Goal: Use online tool/utility: Utilize a website feature to perform a specific function

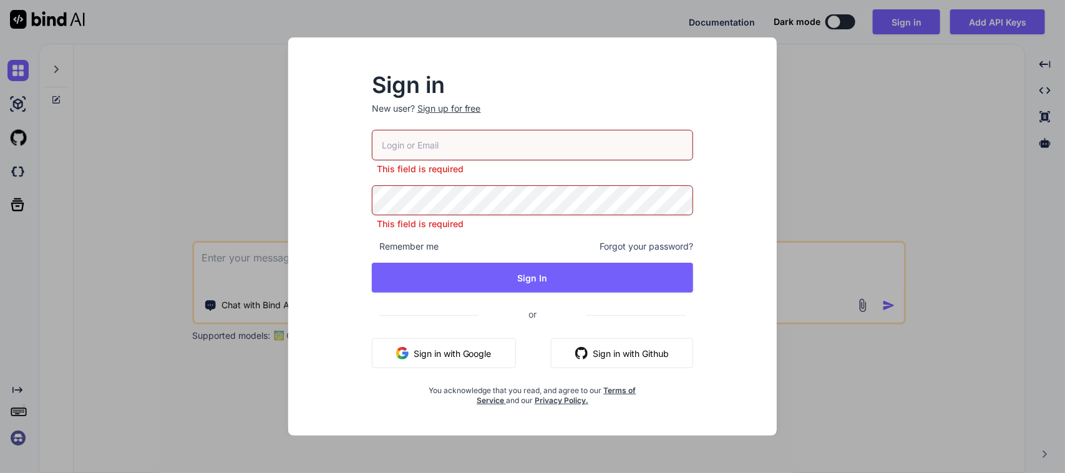
click at [465, 363] on button "Sign in with Google" at bounding box center [444, 353] width 144 height 30
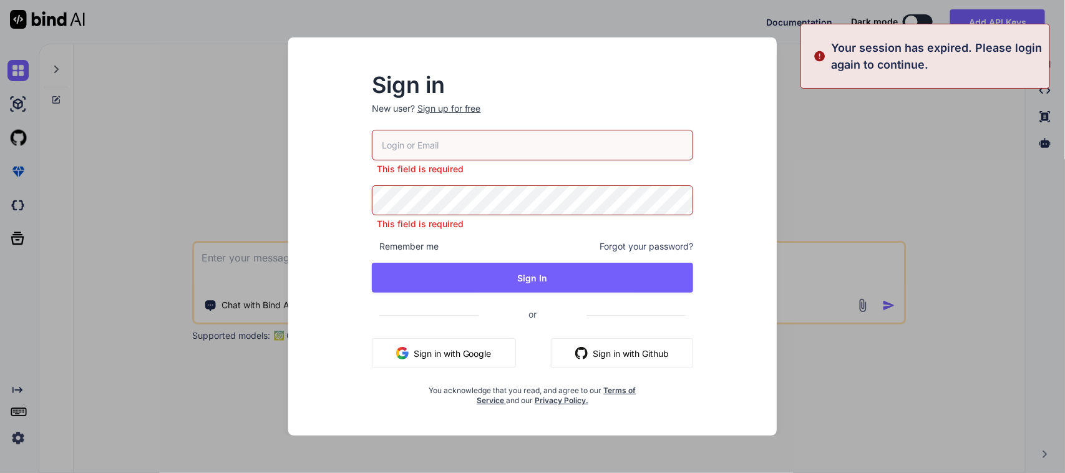
click at [120, 147] on div "Sign in New user? Sign up for free This field is required This field is require…" at bounding box center [532, 236] width 1065 height 473
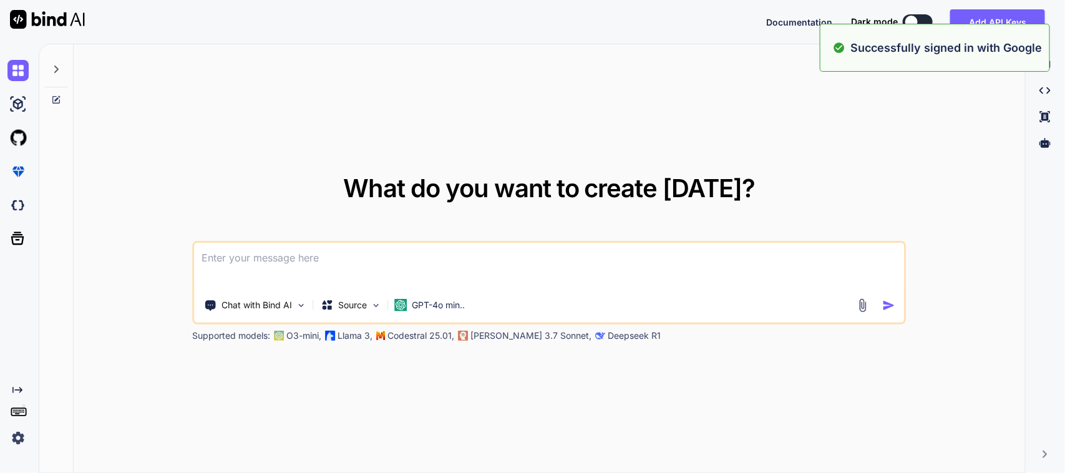
click at [351, 257] on textarea at bounding box center [549, 266] width 709 height 46
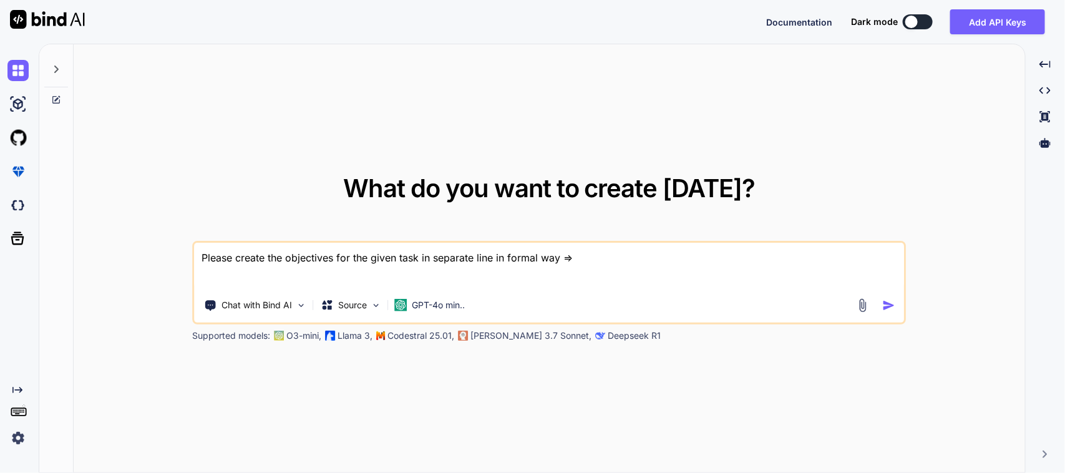
paste textarea "Worked on to create separate screen for Scan QR serialized item. Worked on to h…"
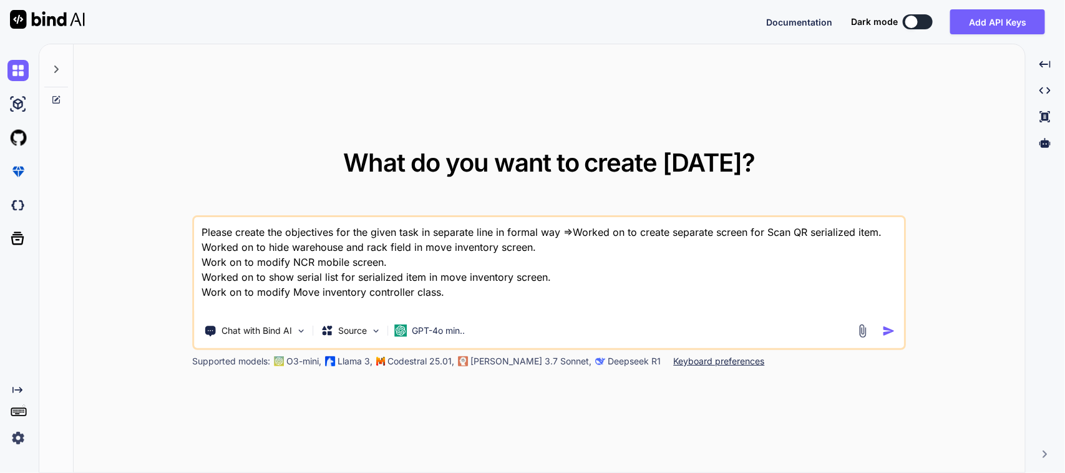
type textarea "Please create the objectives for the given task in separate line in formal way …"
click at [885, 334] on img "button" at bounding box center [888, 330] width 13 height 13
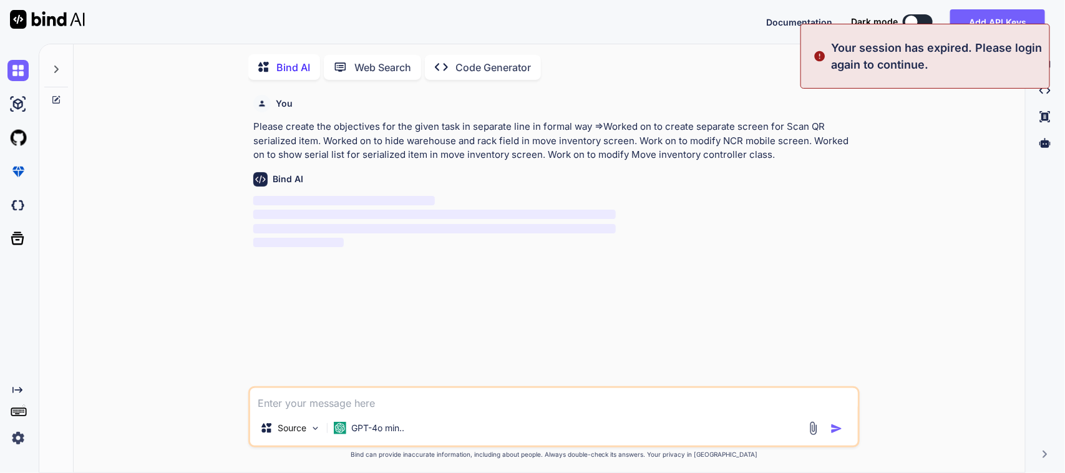
scroll to position [5, 0]
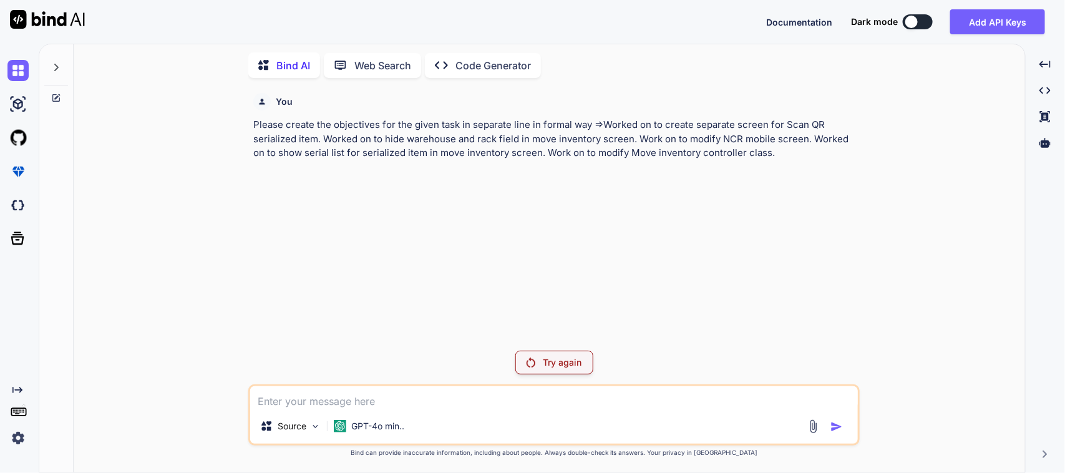
click at [555, 376] on div "You Please create the objectives for the given task in separate line in formal …" at bounding box center [553, 280] width 611 height 384
click at [558, 369] on div "Try again" at bounding box center [554, 363] width 78 height 24
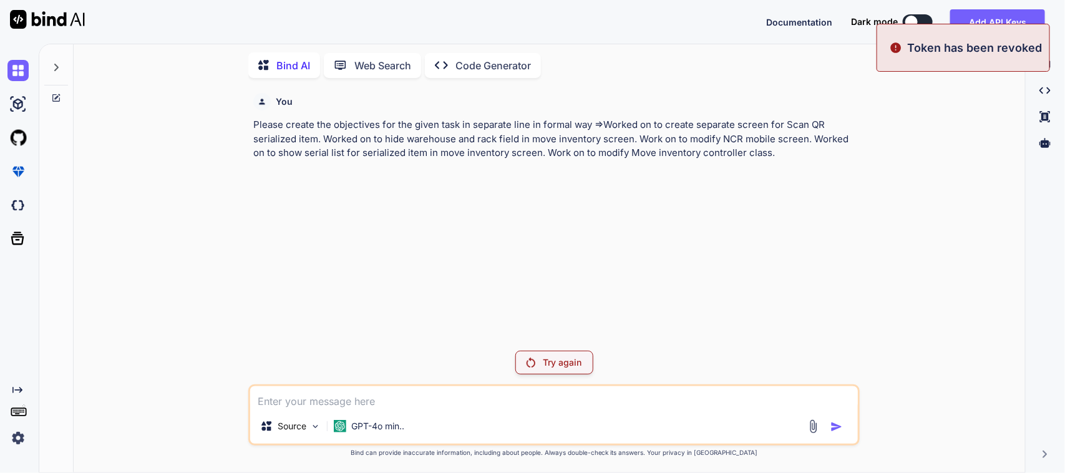
click at [558, 369] on div "Try again" at bounding box center [554, 363] width 78 height 24
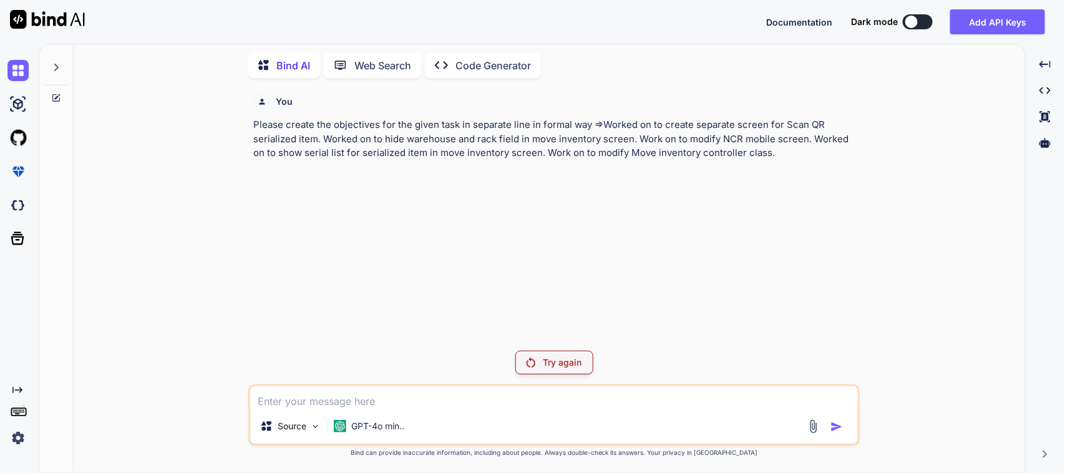
drag, startPoint x: 809, startPoint y: 157, endPoint x: 245, endPoint y: 129, distance: 565.3
click at [245, 129] on div "You Please create the objectives for the given task in separate line in formal …" at bounding box center [554, 280] width 941 height 384
copy p "Please create the objectives for the given task in separate line in formal way …"
click at [20, 72] on img at bounding box center [17, 70] width 21 height 21
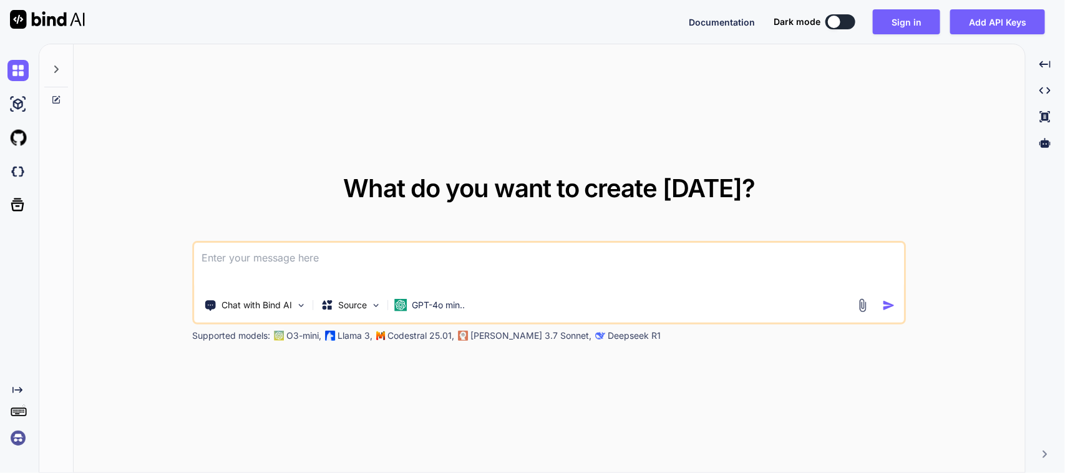
click at [292, 256] on textarea at bounding box center [549, 266] width 709 height 46
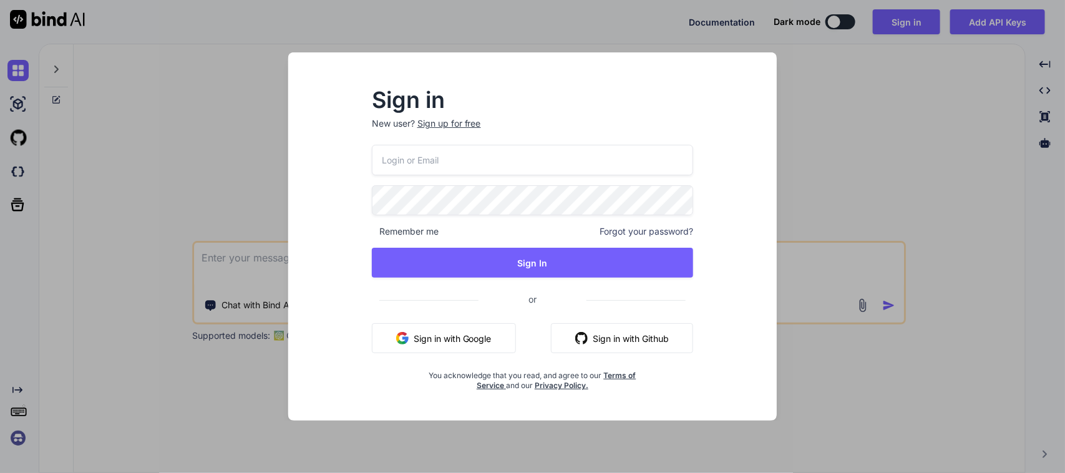
click at [464, 344] on button "Sign in with Google" at bounding box center [444, 338] width 144 height 30
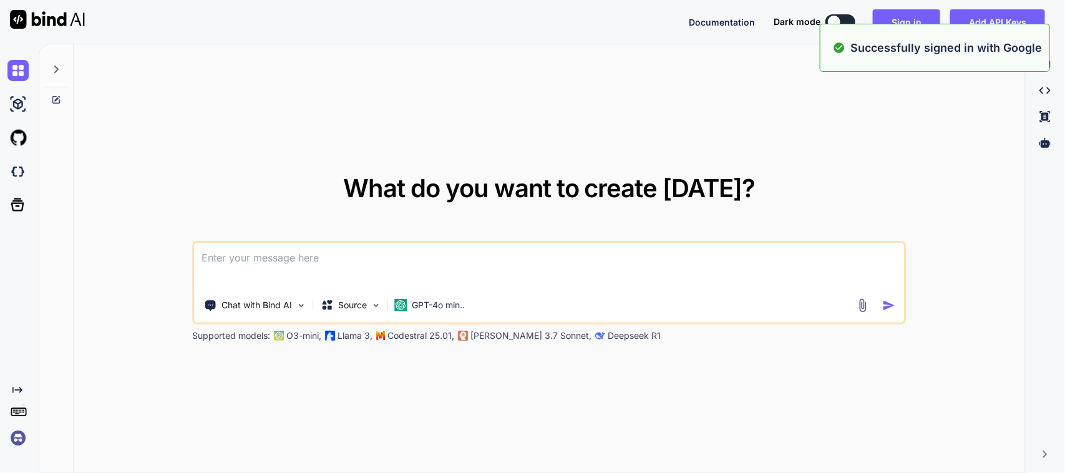
click at [211, 254] on textarea at bounding box center [549, 266] width 709 height 46
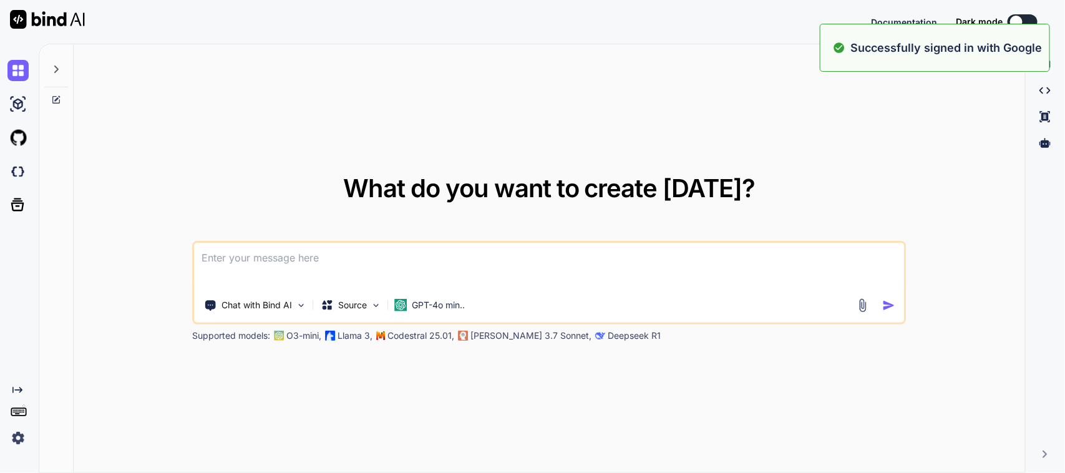
paste textarea "Please create the objectives for the given task in separate line in formal way …"
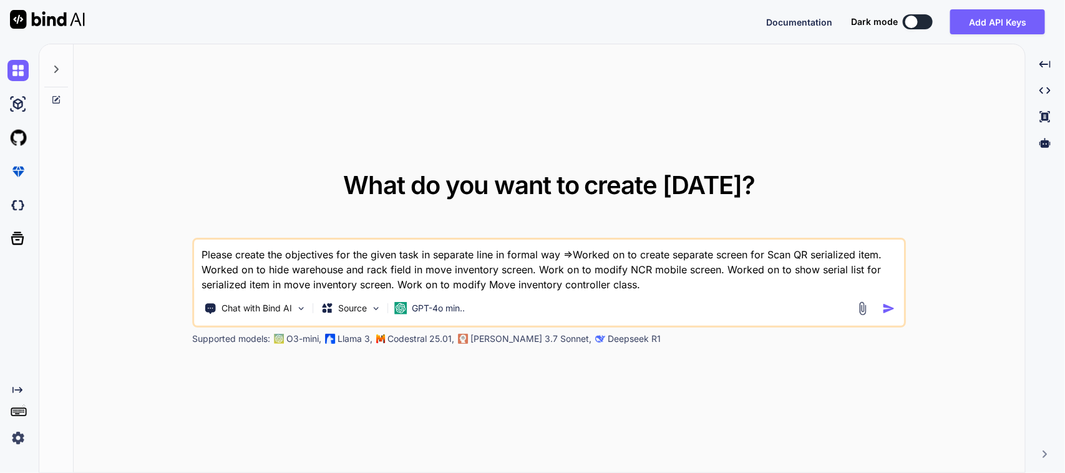
type textarea "Please create the objectives for the given task in separate line in formal way …"
click at [891, 306] on img "button" at bounding box center [888, 308] width 13 height 13
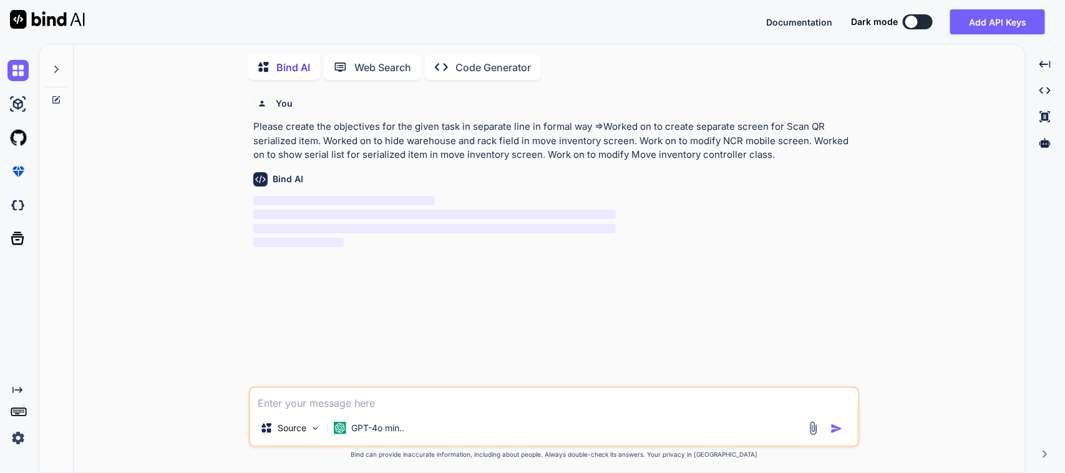
scroll to position [5, 0]
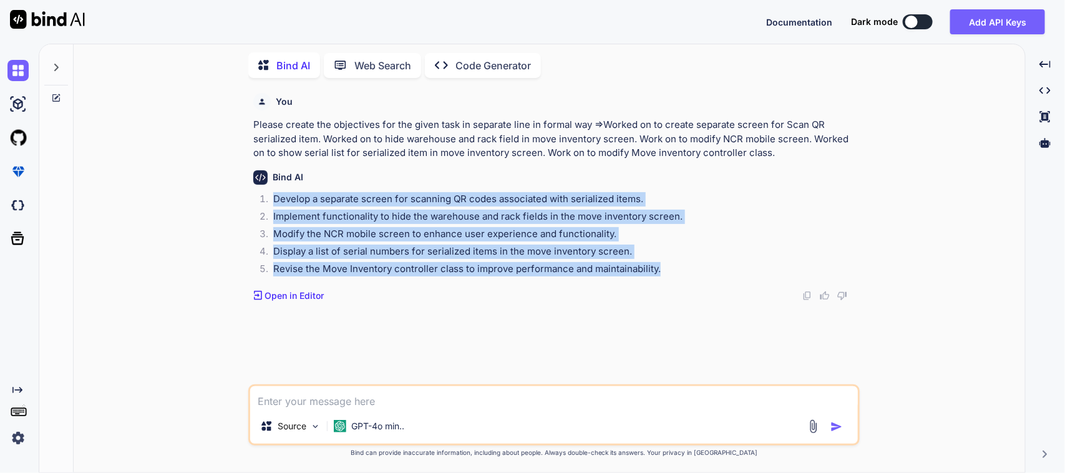
drag, startPoint x: 273, startPoint y: 197, endPoint x: 662, endPoint y: 270, distance: 395.6
click at [662, 270] on ol "Develop a separate screen for scanning QR codes associated with serialized item…" at bounding box center [555, 235] width 604 height 87
copy ol "Develop a separate screen for scanning QR codes associated with serialized item…"
